Goal: Use online tool/utility: Utilize a website feature to perform a specific function

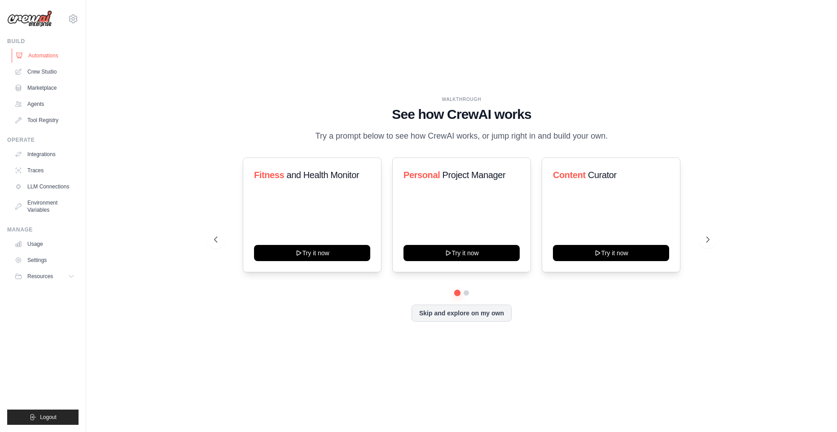
click at [44, 59] on link "Automations" at bounding box center [46, 55] width 68 height 14
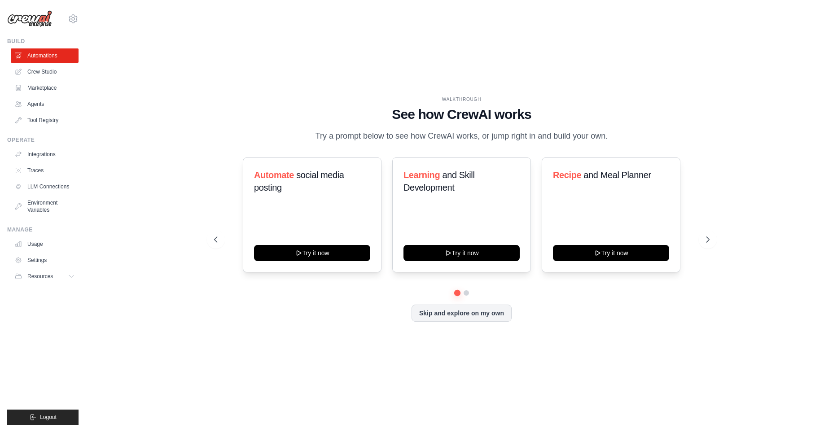
click at [15, 47] on div "Build Automations Crew Studio Marketplace Agents" at bounding box center [42, 83] width 71 height 90
click at [20, 39] on div "Build" at bounding box center [42, 41] width 71 height 7
click at [33, 25] on img at bounding box center [29, 18] width 45 height 17
click at [43, 74] on link "Crew Studio" at bounding box center [46, 72] width 68 height 14
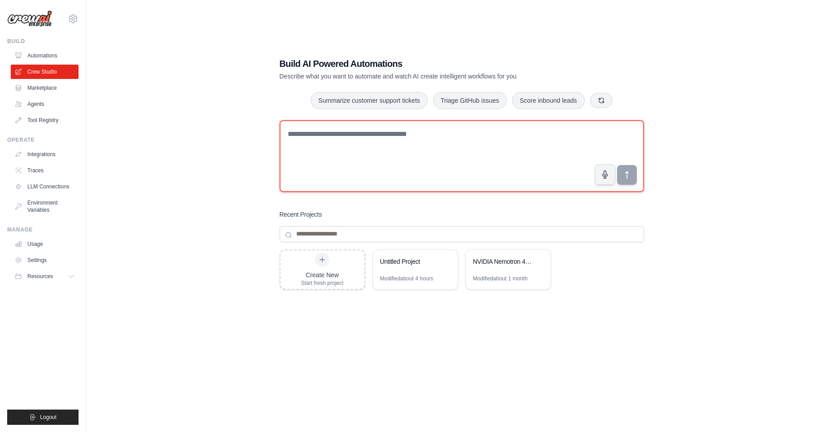
click at [340, 137] on textarea at bounding box center [462, 156] width 365 height 72
paste textarea "**********"
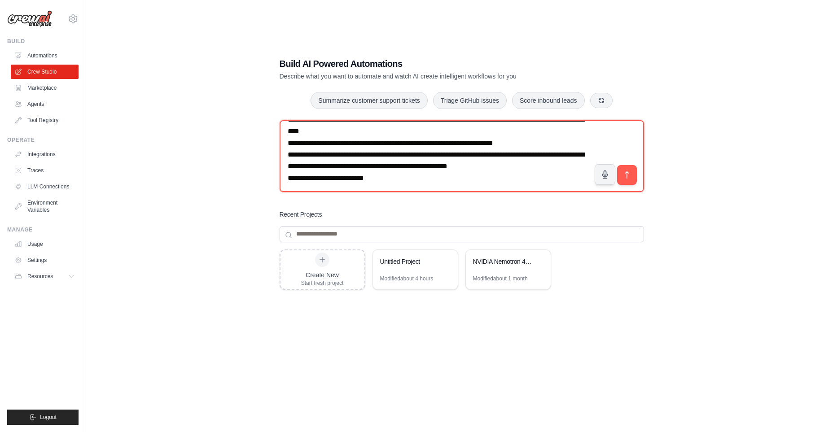
scroll to position [217, 0]
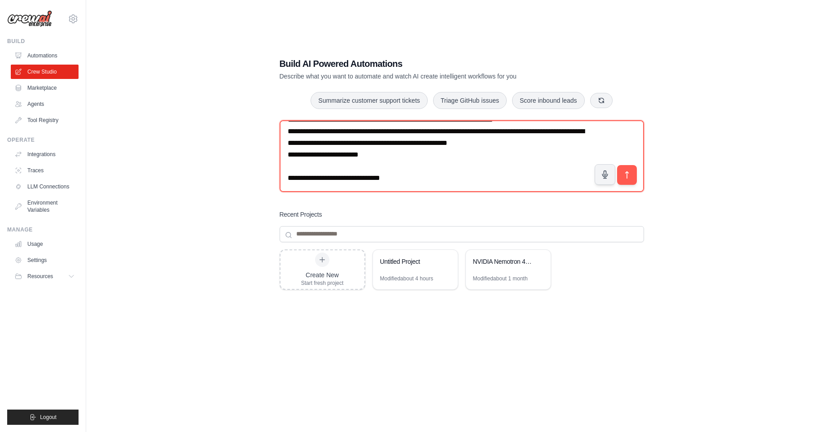
type textarea "**********"
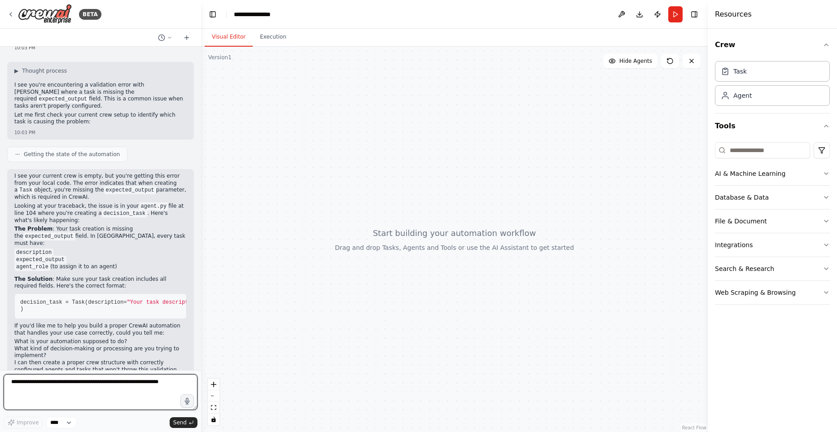
scroll to position [184, 0]
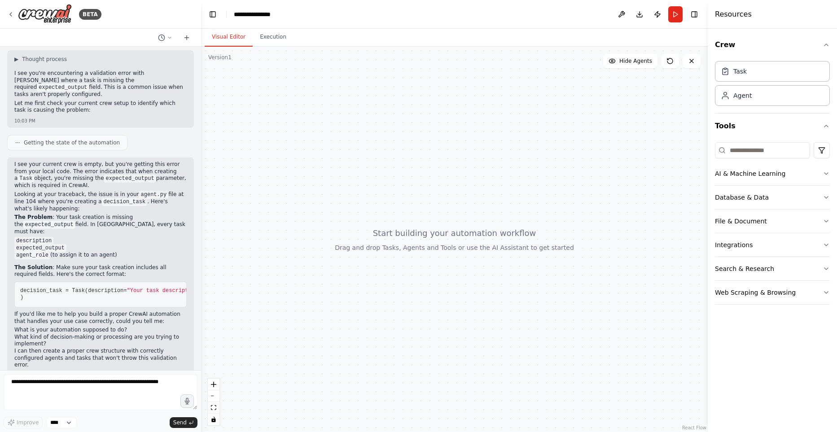
click at [273, 288] on span ""Specify what output format you expect from this task"" at bounding box center [360, 291] width 175 height 6
copy code "expected_output= "Specify what output format you expect from this task" ,"
click at [273, 288] on span ""Specify what output format you expect from this task"" at bounding box center [360, 291] width 175 height 6
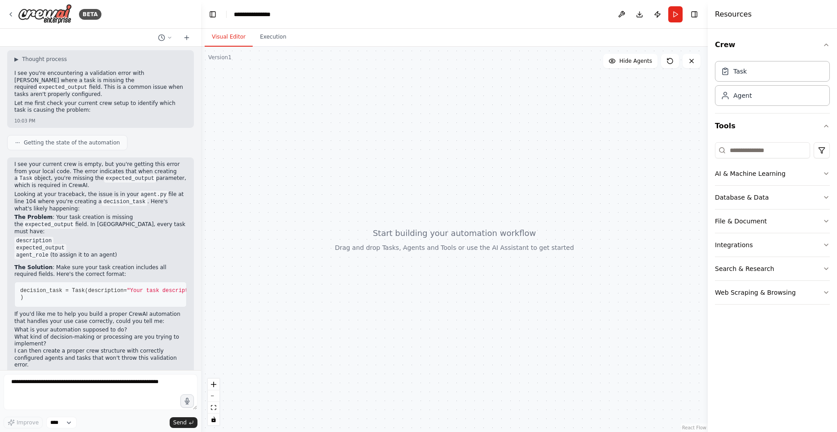
click at [273, 288] on span ""Specify what output format you expect from this task"" at bounding box center [360, 291] width 175 height 6
